Goal: Information Seeking & Learning: Learn about a topic

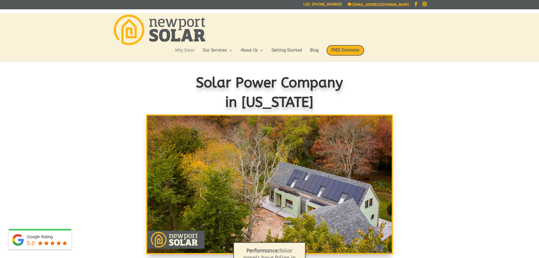
click at [189, 50] on link "Why Solar" at bounding box center [185, 53] width 20 height 10
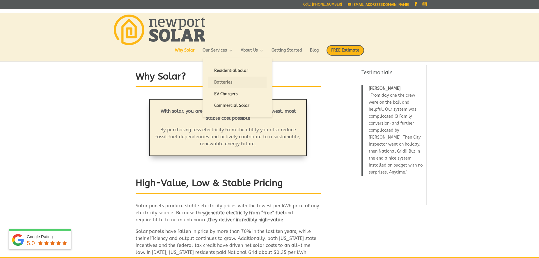
click at [223, 81] on link "Batteries" at bounding box center [237, 83] width 58 height 12
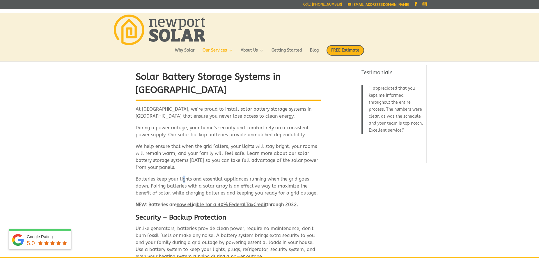
drag, startPoint x: 183, startPoint y: 165, endPoint x: 186, endPoint y: 167, distance: 3.7
click at [186, 175] on p "Batteries keep your lights and essential appliances running when the grid goes …" at bounding box center [228, 188] width 185 height 26
drag, startPoint x: 198, startPoint y: 165, endPoint x: 200, endPoint y: 168, distance: 3.8
click at [200, 175] on p "Batteries keep your lights and essential appliances running when the grid goes …" at bounding box center [228, 188] width 185 height 26
click at [184, 175] on p "Batteries keep your lights and essential appliances running when the grid goes …" at bounding box center [228, 188] width 185 height 26
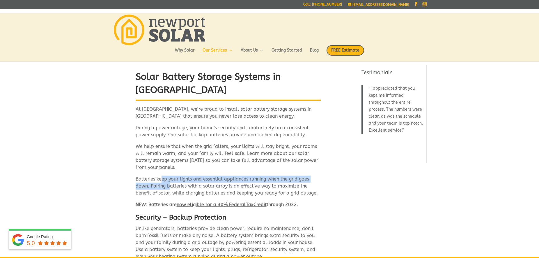
drag, startPoint x: 161, startPoint y: 166, endPoint x: 169, endPoint y: 170, distance: 9.0
click at [169, 175] on p "Batteries keep your lights and essential appliances running when the grid goes …" at bounding box center [228, 188] width 185 height 26
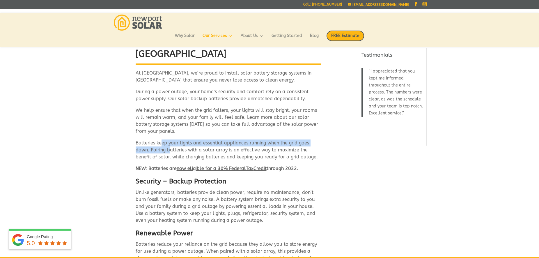
scroll to position [30, 0]
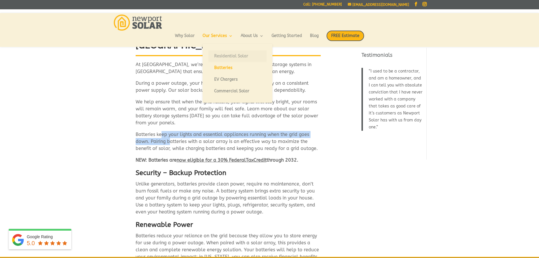
click at [221, 56] on link "Residential Solar" at bounding box center [237, 56] width 58 height 12
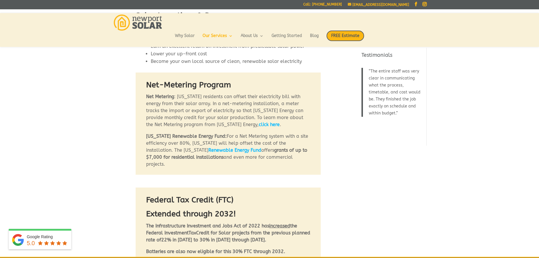
scroll to position [376, 0]
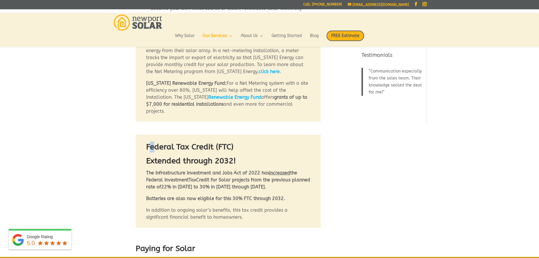
drag, startPoint x: 152, startPoint y: 125, endPoint x: 155, endPoint y: 128, distance: 4.3
click at [155, 142] on strong "Federal Tax Credit (FTC)" at bounding box center [189, 146] width 87 height 9
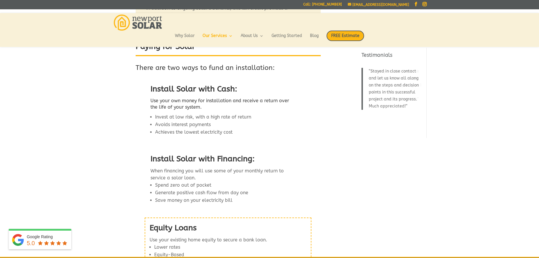
scroll to position [615, 0]
